Goal: Information Seeking & Learning: Find contact information

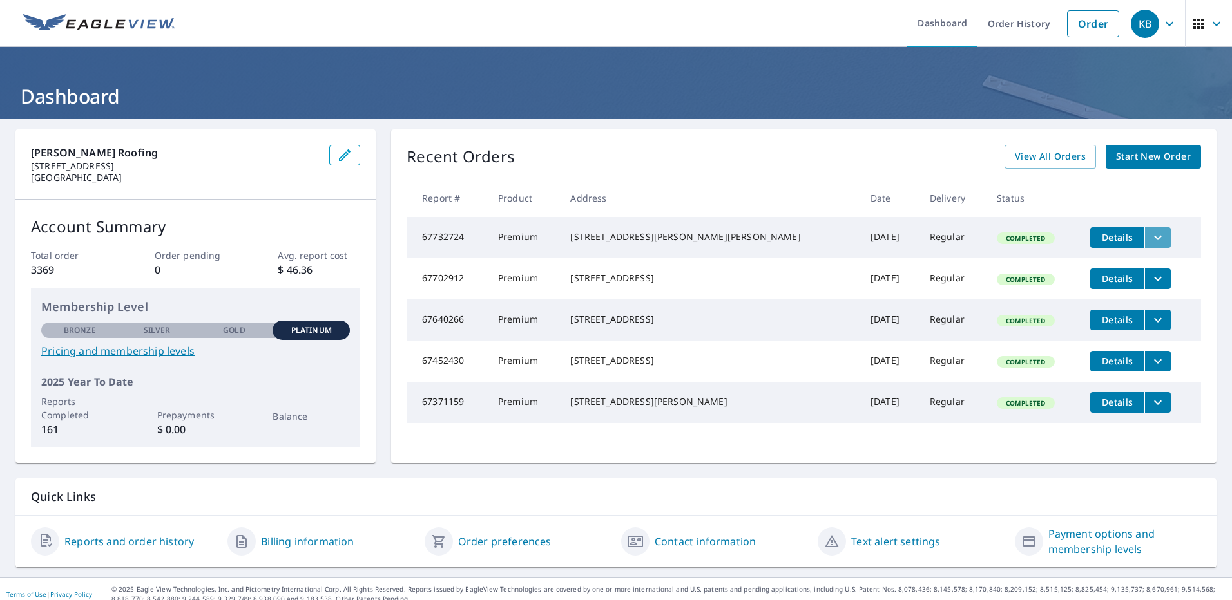
click at [1150, 240] on icon "filesDropdownBtn-67732724" at bounding box center [1157, 237] width 15 height 15
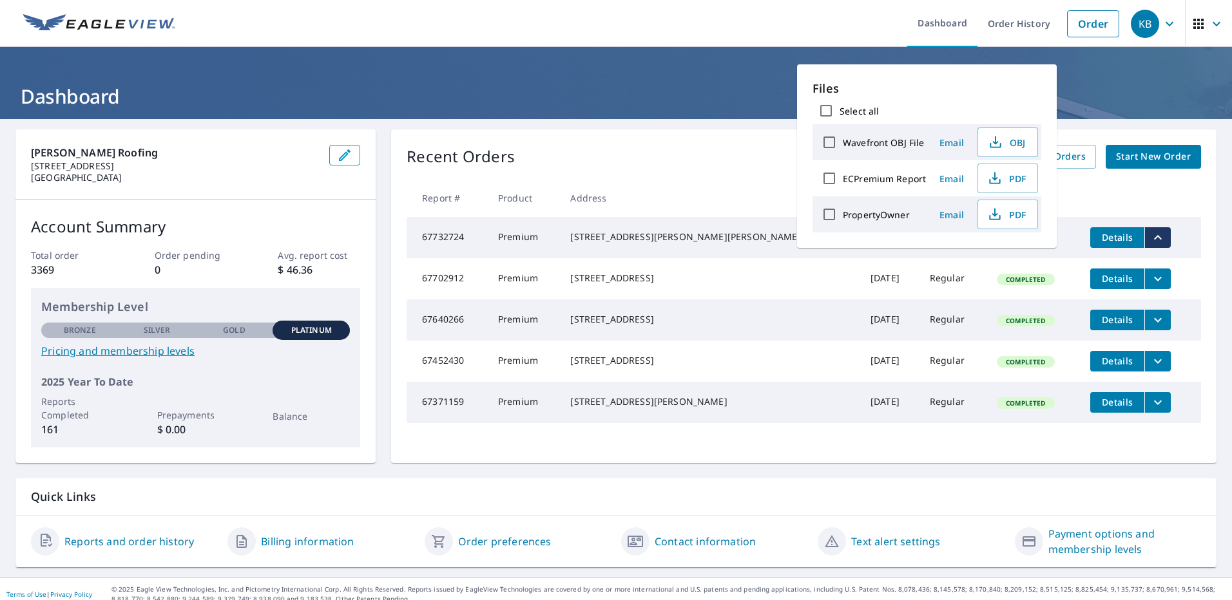
click at [620, 243] on div "15806 Amos Dr Volente, TX 78641" at bounding box center [709, 237] width 279 height 13
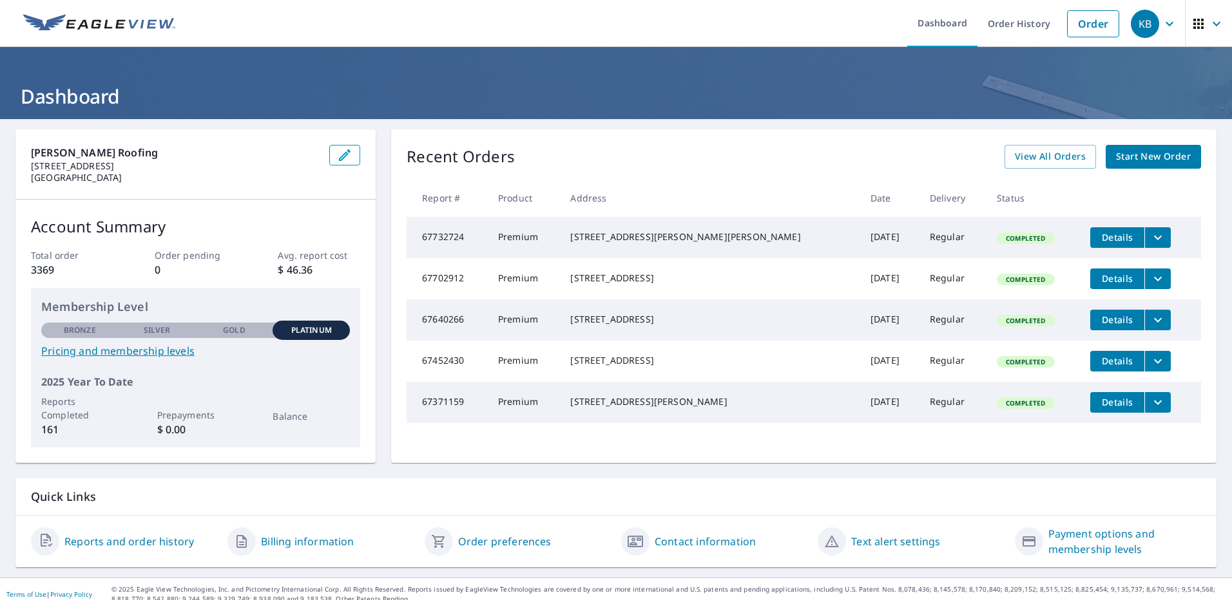
click at [750, 239] on td "15806 Amos Dr Volente, TX 78641" at bounding box center [710, 237] width 300 height 41
click at [986, 233] on td "Completed" at bounding box center [1032, 237] width 93 height 41
click at [1208, 24] on icon "button" at bounding box center [1215, 23] width 15 height 15
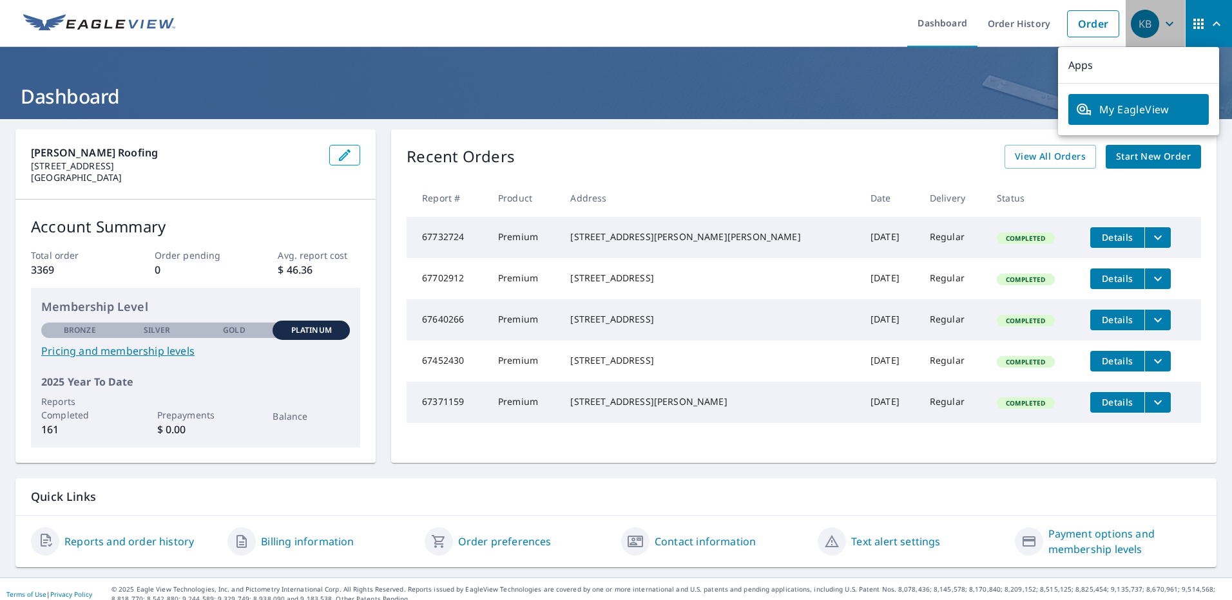
click at [1132, 26] on div "KB" at bounding box center [1144, 24] width 28 height 28
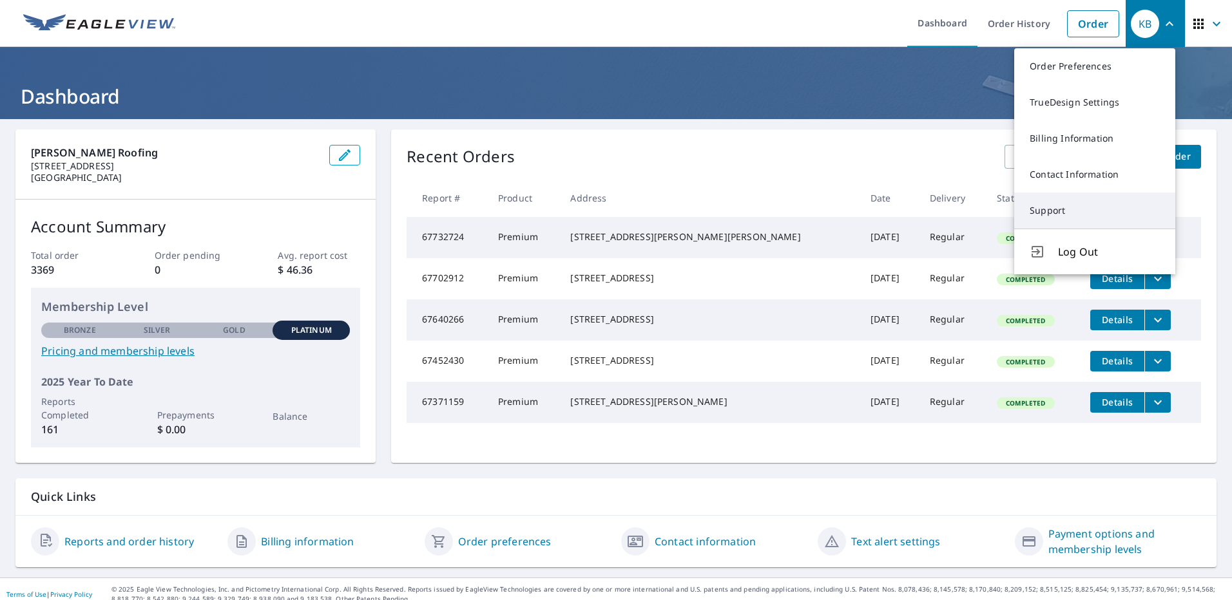
click at [1050, 204] on link "Support" at bounding box center [1094, 211] width 161 height 36
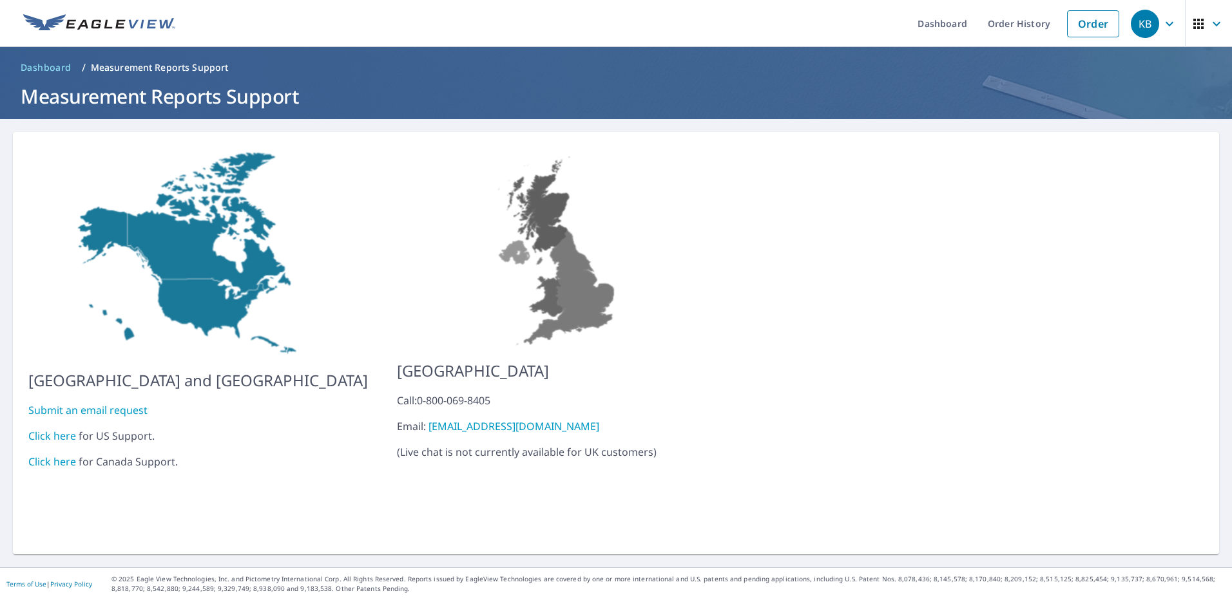
click at [52, 429] on link "Click here" at bounding box center [52, 436] width 48 height 14
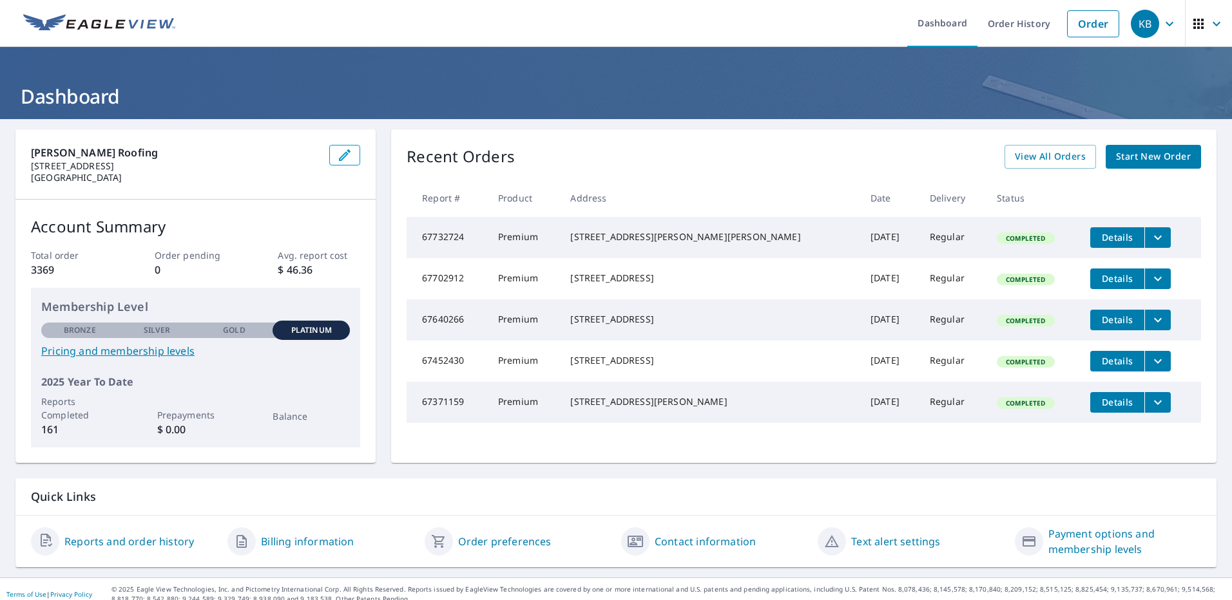
click at [437, 242] on td "67732724" at bounding box center [446, 237] width 81 height 41
copy td "67732724"
click at [667, 231] on div "15806 Amos Dr Volente, TX 78641" at bounding box center [709, 237] width 279 height 13
click at [617, 242] on div "15806 Amos Dr Volente, TX 78641" at bounding box center [709, 237] width 279 height 13
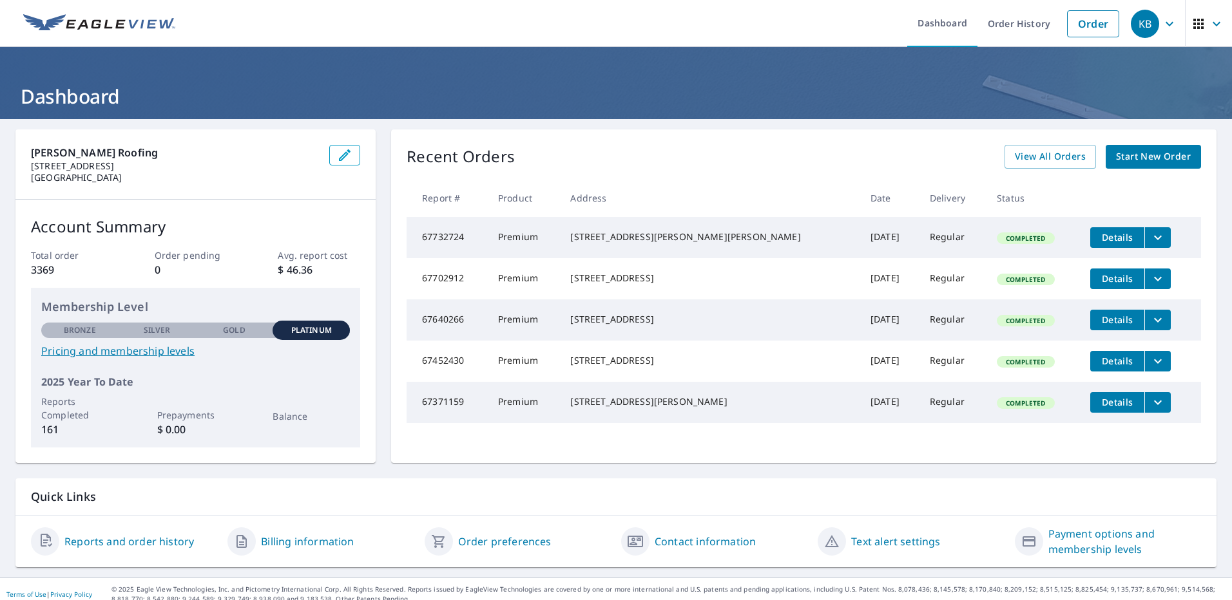
click at [998, 243] on span "Completed" at bounding box center [1025, 238] width 55 height 9
click at [1150, 241] on icon "filesDropdownBtn-67732724" at bounding box center [1157, 237] width 15 height 15
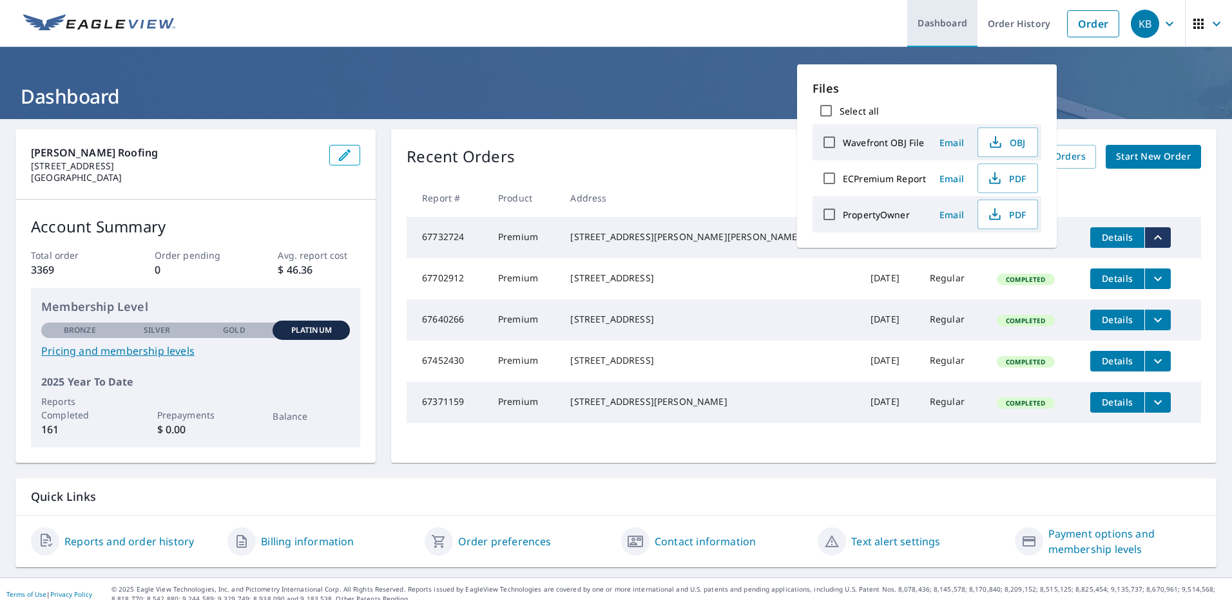
click at [963, 19] on link "Dashboard" at bounding box center [942, 23] width 70 height 47
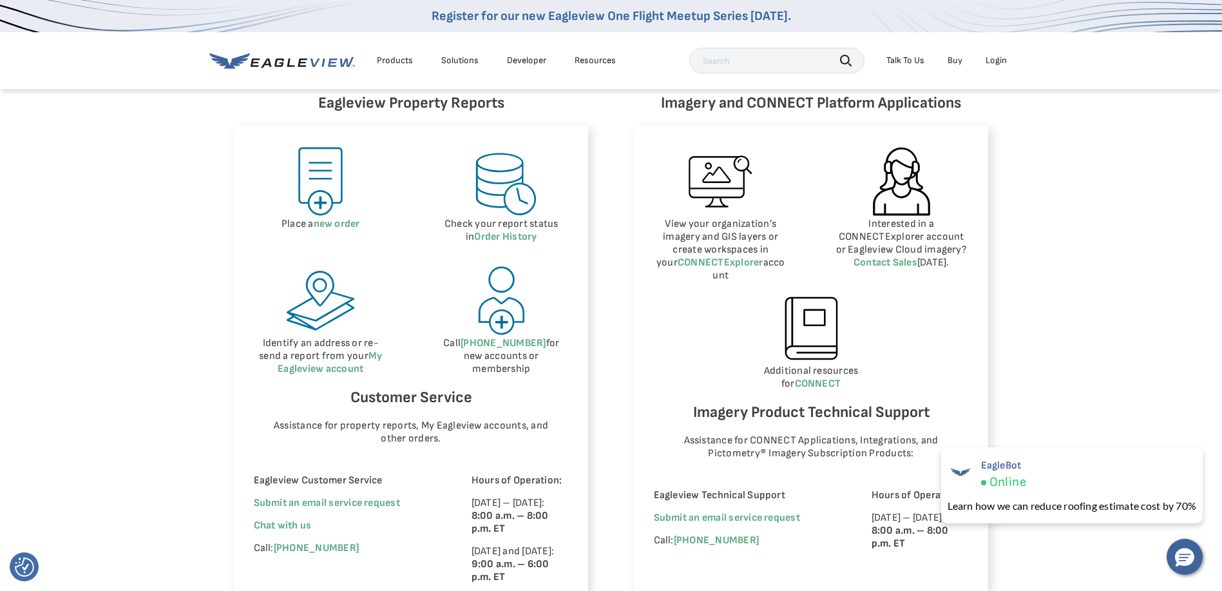
scroll to position [644, 0]
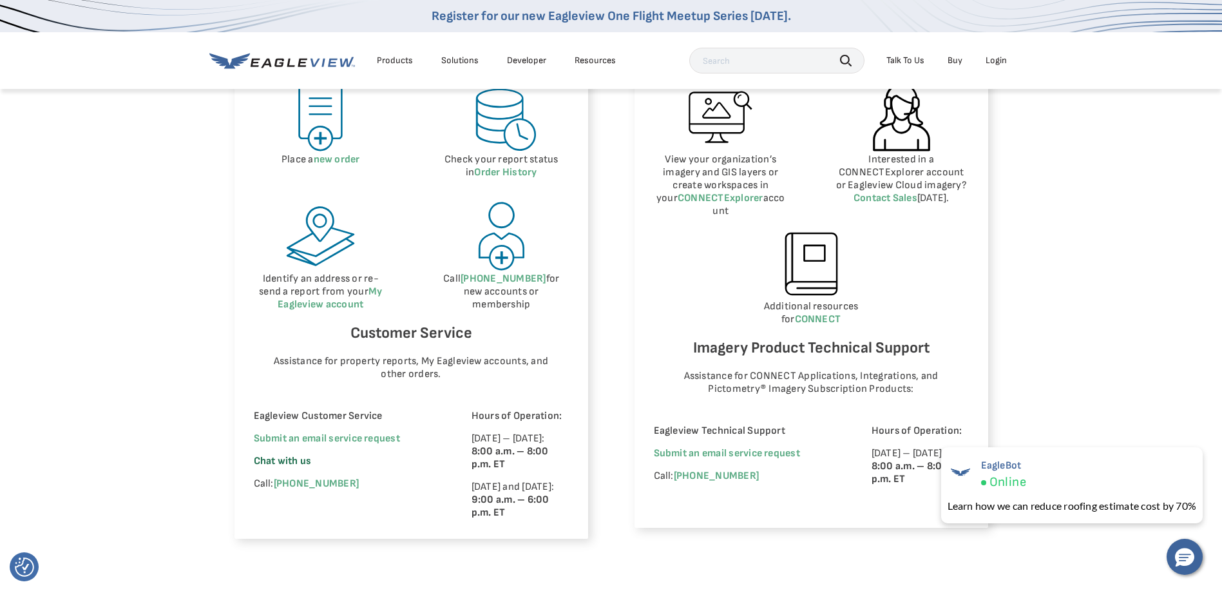
click at [278, 460] on span "Chat with us" at bounding box center [283, 461] width 58 height 12
click at [1197, 451] on span "×" at bounding box center [1199, 455] width 7 height 14
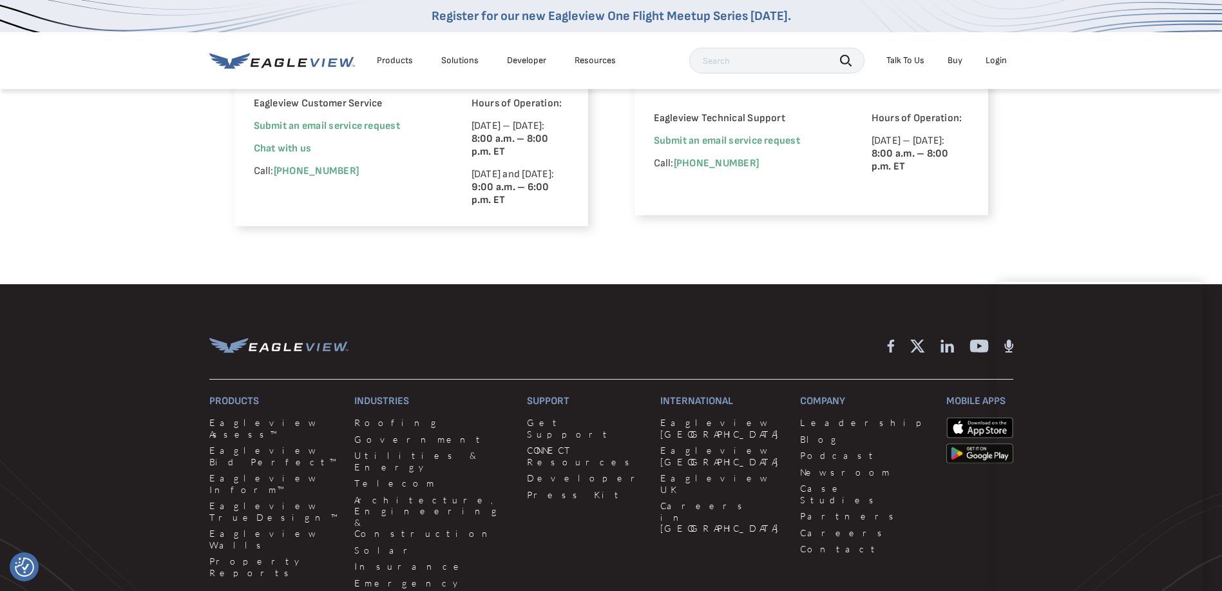
scroll to position [1095, 0]
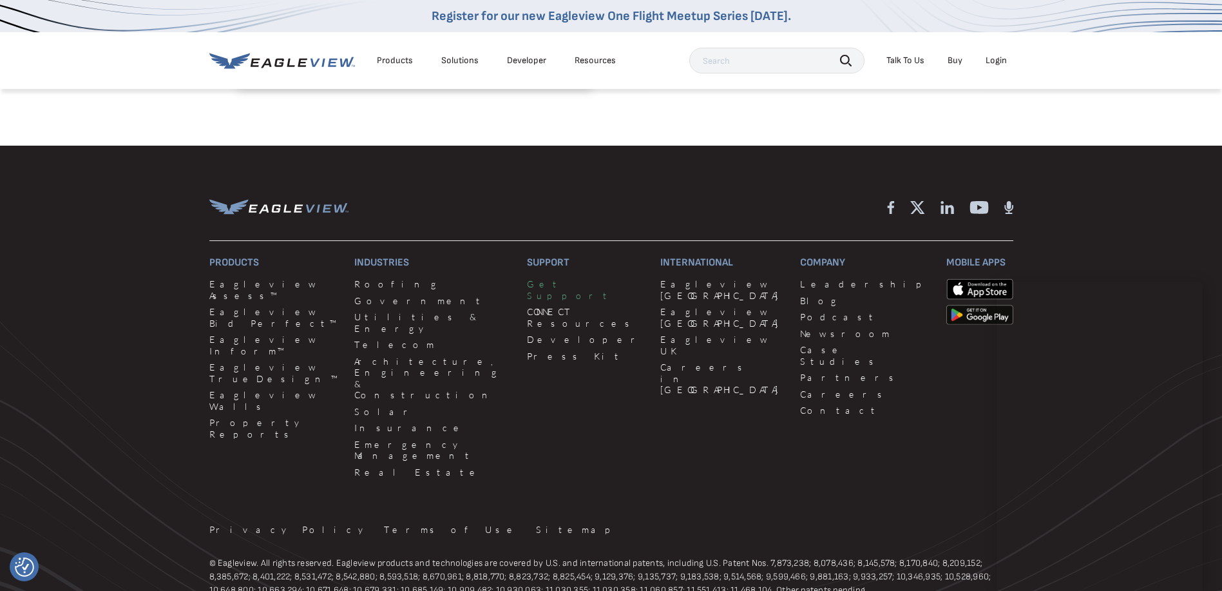
click at [527, 298] on link "Get Support" at bounding box center [586, 289] width 118 height 23
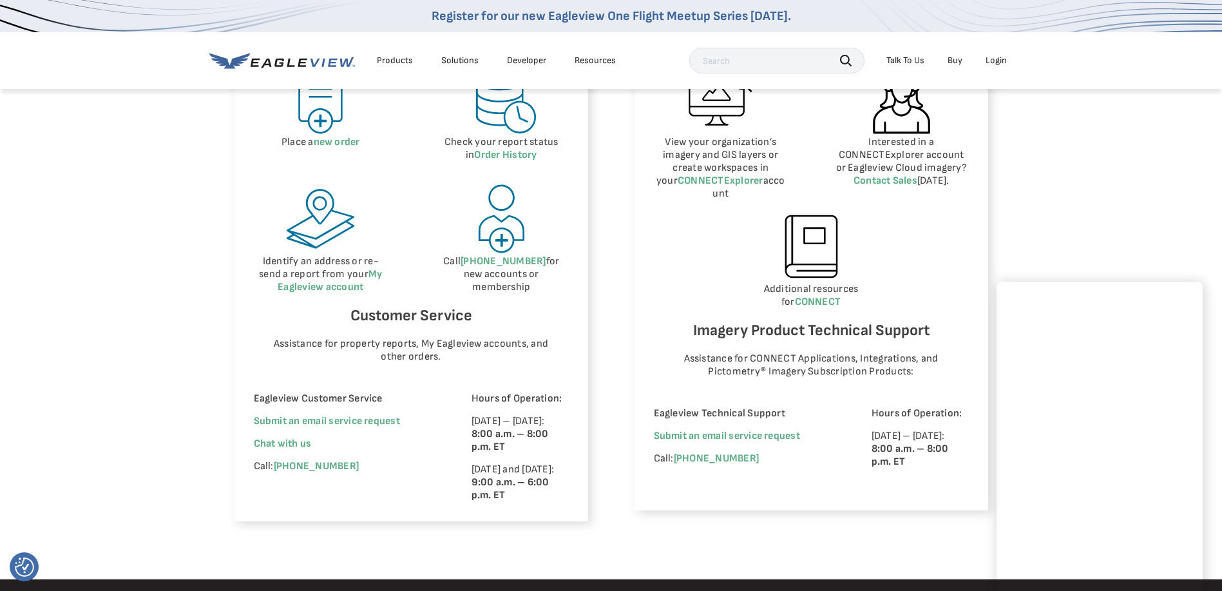
scroll to position [644, 0]
